Goal: Check status: Check status

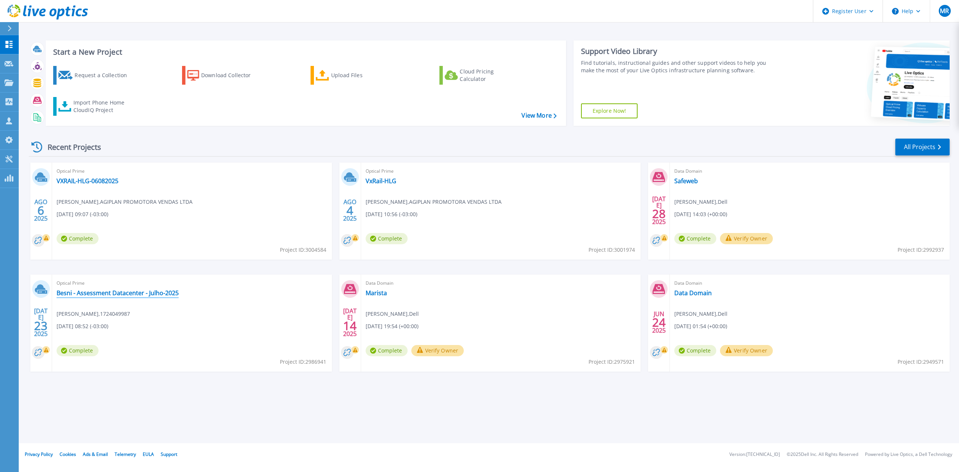
click at [129, 296] on link "Besni - Assessment Datacenter - Julho-2025" at bounding box center [118, 292] width 122 height 7
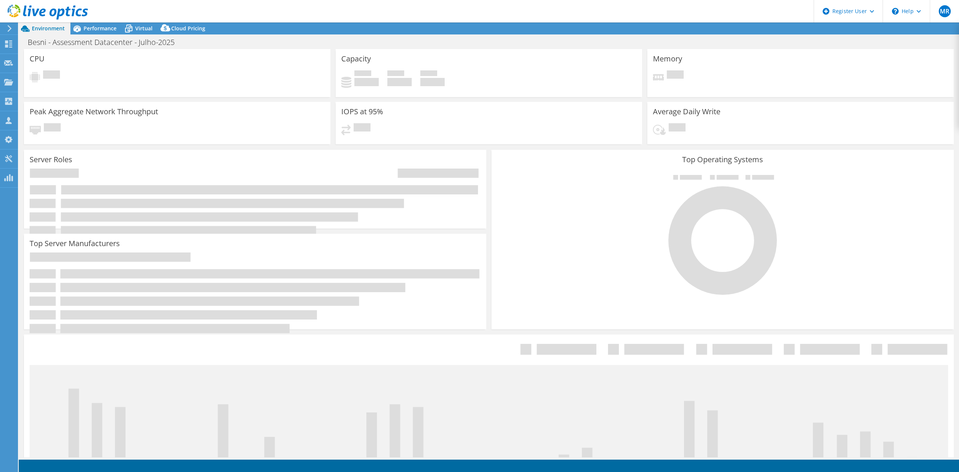
select select "USD"
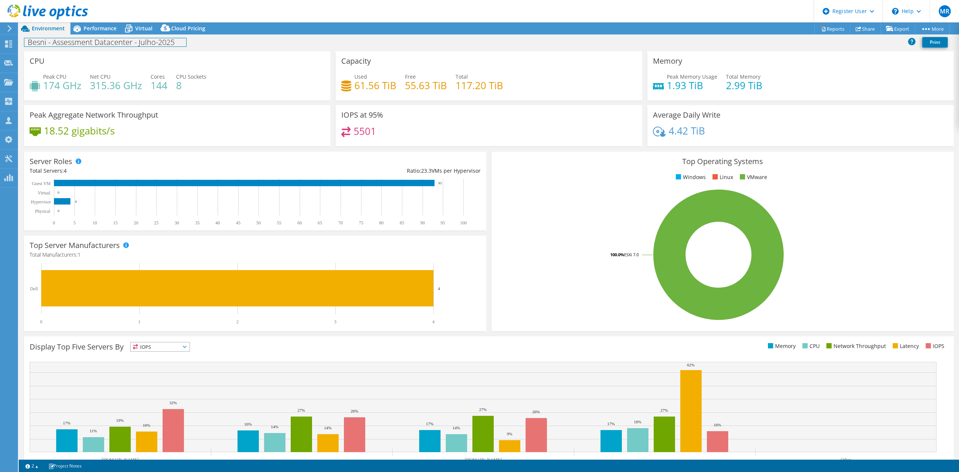
click at [106, 34] on div "Besni - Assessment Datacenter - Julho-2025 Print" at bounding box center [489, 42] width 940 height 17
click at [106, 32] on div "Performance" at bounding box center [96, 28] width 52 height 12
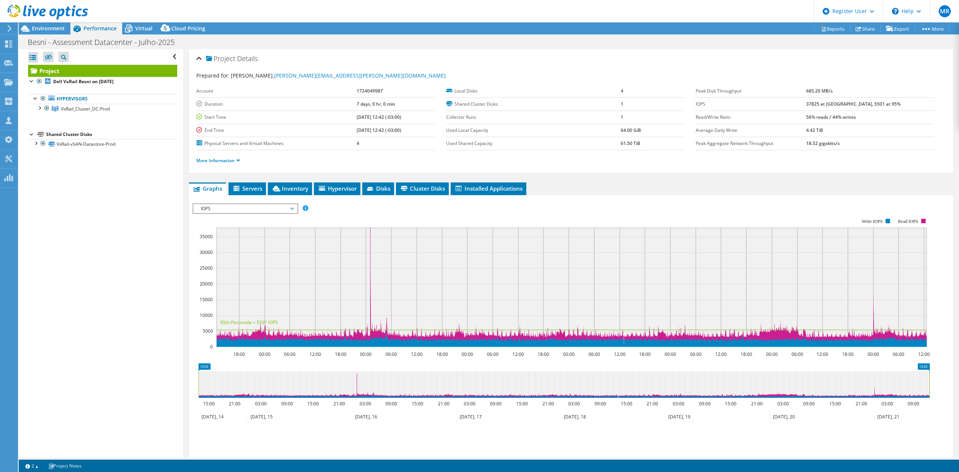
click at [133, 26] on icon at bounding box center [128, 28] width 13 height 13
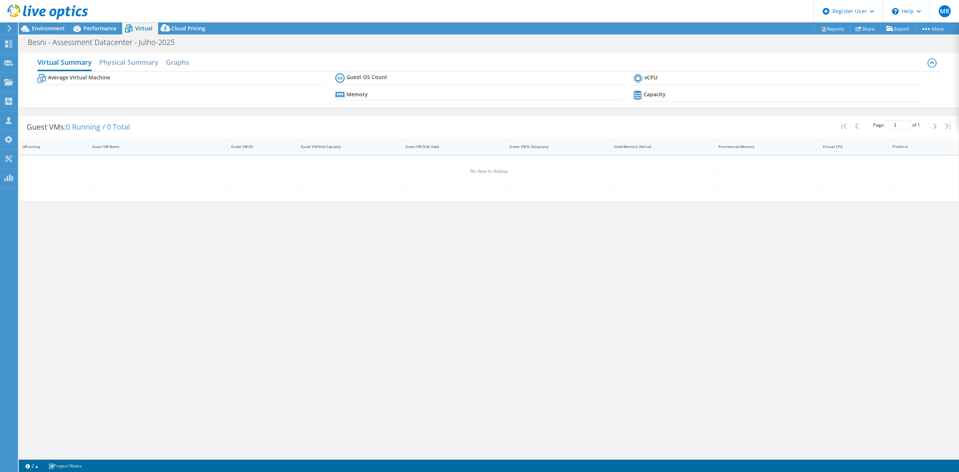
click at [176, 29] on span "Cloud Pricing" at bounding box center [188, 28] width 34 height 7
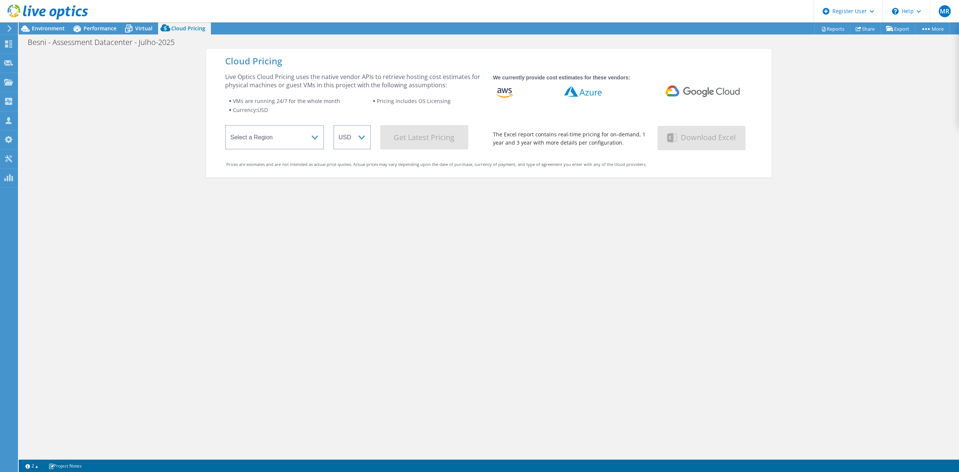
click at [130, 30] on icon at bounding box center [128, 29] width 7 height 6
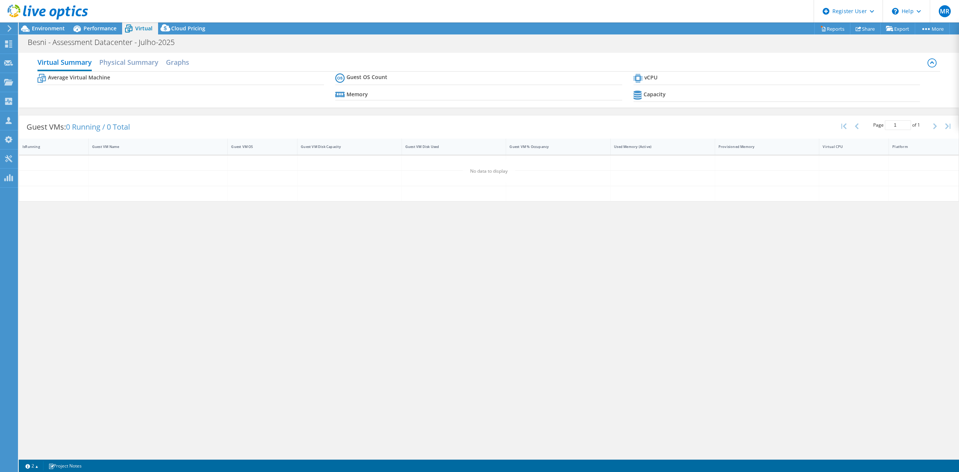
click at [87, 29] on span "Performance" at bounding box center [100, 28] width 33 height 7
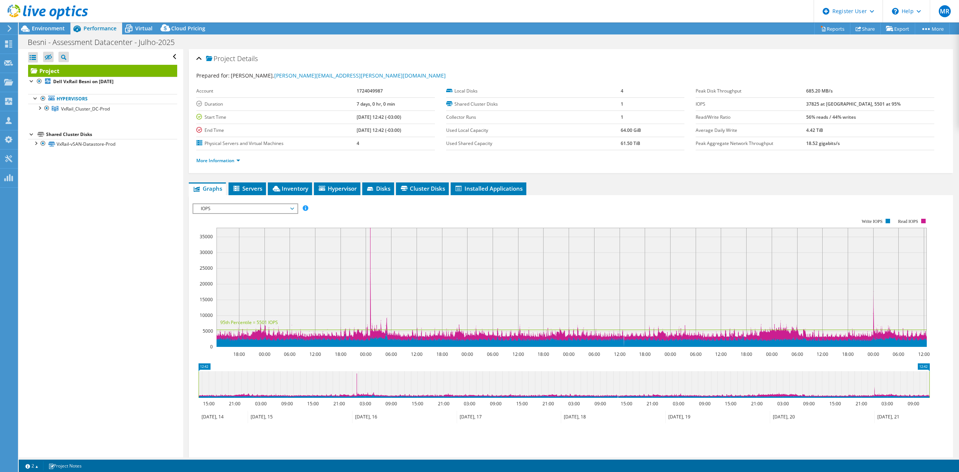
click at [57, 25] on span "Environment" at bounding box center [48, 28] width 33 height 7
